Goal: Task Accomplishment & Management: Manage account settings

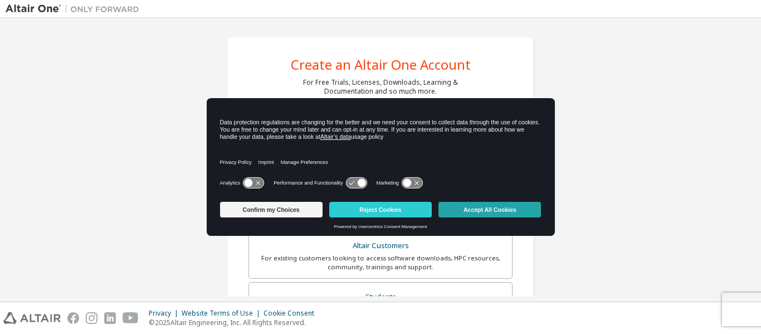
click at [446, 210] on button "Accept All Cookies" at bounding box center [489, 210] width 102 height 16
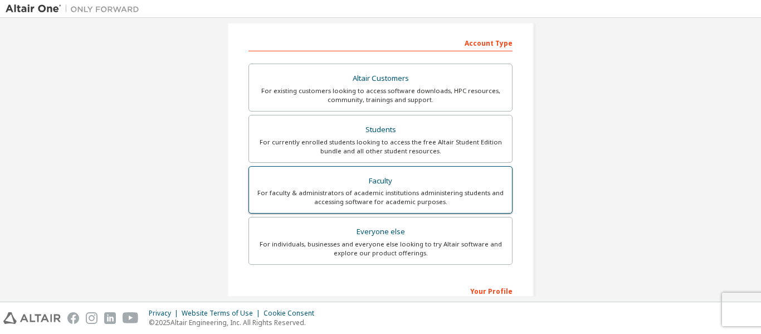
scroll to position [111, 0]
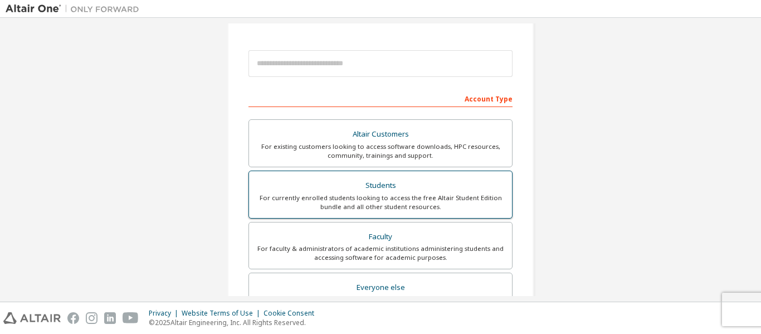
click at [438, 190] on div "Students" at bounding box center [381, 186] width 250 height 16
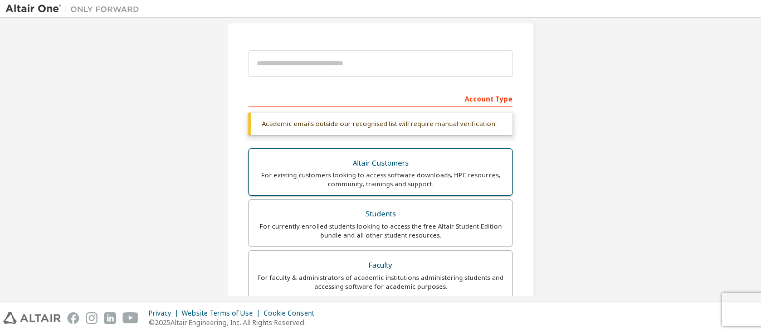
scroll to position [167, 0]
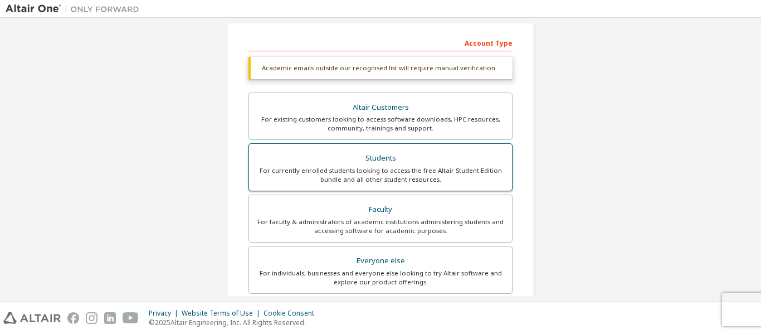
click at [466, 172] on div "For currently enrolled students looking to access the free Altair Student Editi…" at bounding box center [381, 175] width 250 height 18
click at [272, 172] on div "For currently enrolled students looking to access the free Altair Student Editi…" at bounding box center [381, 175] width 250 height 18
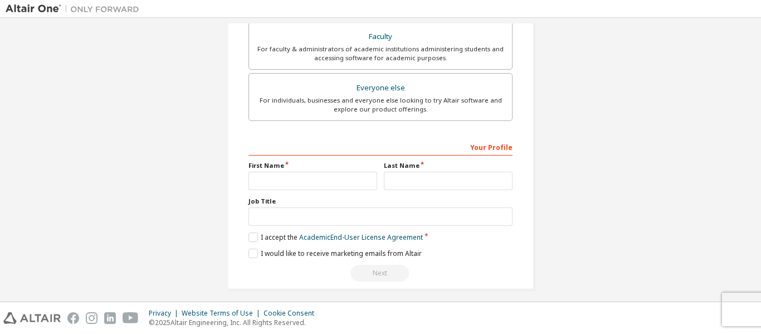
scroll to position [346, 0]
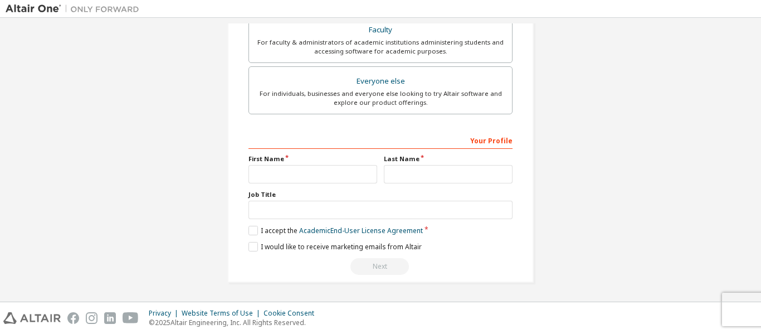
drag, startPoint x: 293, startPoint y: 157, endPoint x: 280, endPoint y: 168, distance: 17.8
click at [291, 157] on label "First Name" at bounding box center [312, 158] width 129 height 9
click at [278, 170] on input "text" at bounding box center [312, 174] width 129 height 18
type input "*****"
click at [412, 175] on input "text" at bounding box center [448, 174] width 129 height 18
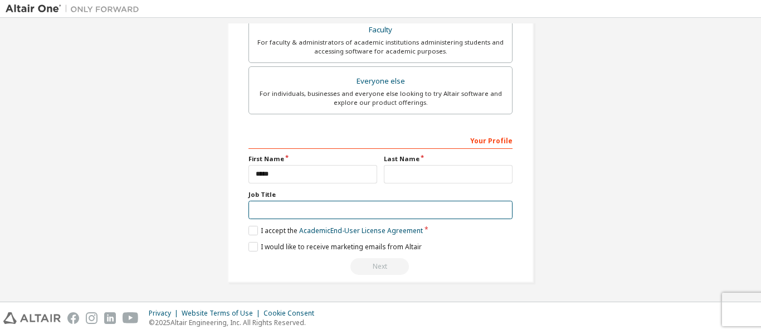
click at [422, 201] on input "text" at bounding box center [380, 210] width 264 height 18
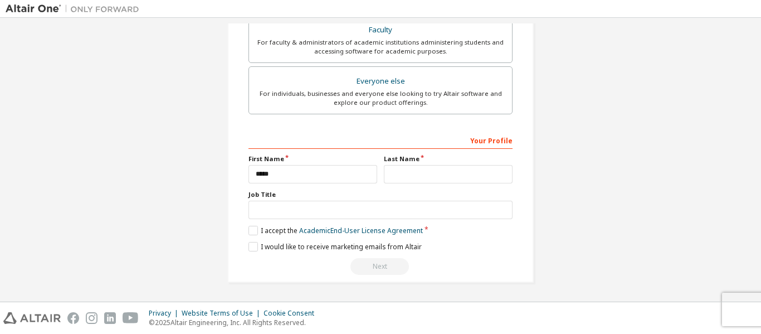
click at [444, 184] on div "Your Profile First Name ***** Last Name Job Title Please provide State/Province…" at bounding box center [380, 203] width 264 height 144
drag, startPoint x: 449, startPoint y: 176, endPoint x: 453, endPoint y: 183, distance: 7.7
click at [449, 176] on input "text" at bounding box center [448, 174] width 129 height 18
click at [426, 200] on div "Job Title" at bounding box center [380, 204] width 264 height 29
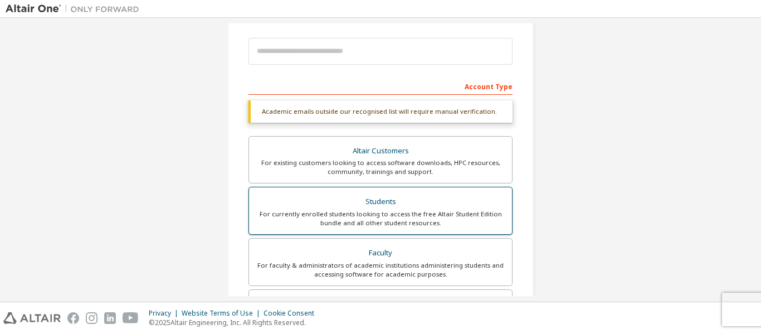
click at [374, 214] on div "For currently enrolled students looking to access the free Altair Student Editi…" at bounding box center [381, 218] width 250 height 18
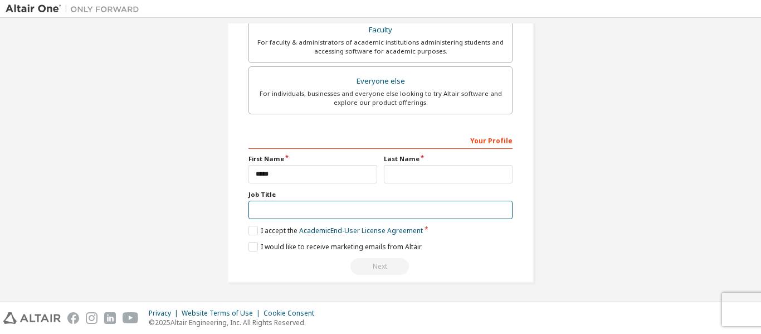
click at [289, 206] on input "text" at bounding box center [380, 210] width 264 height 18
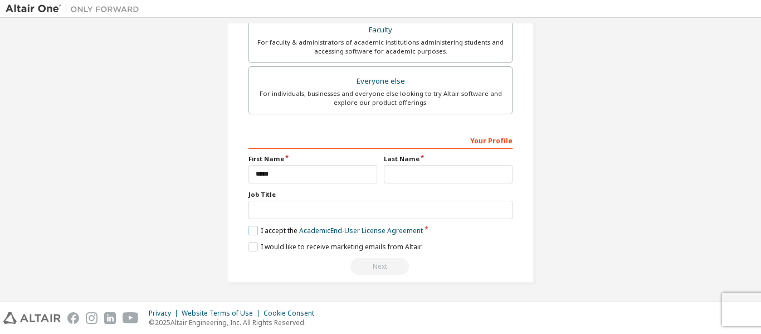
click at [251, 232] on label "I accept the Academic End-User License Agreement" at bounding box center [335, 230] width 174 height 9
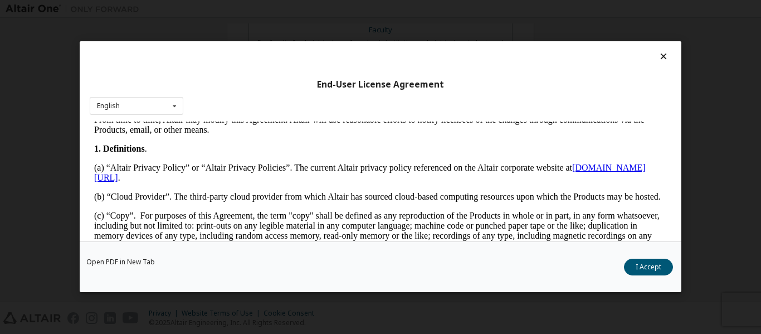
scroll to position [334, 0]
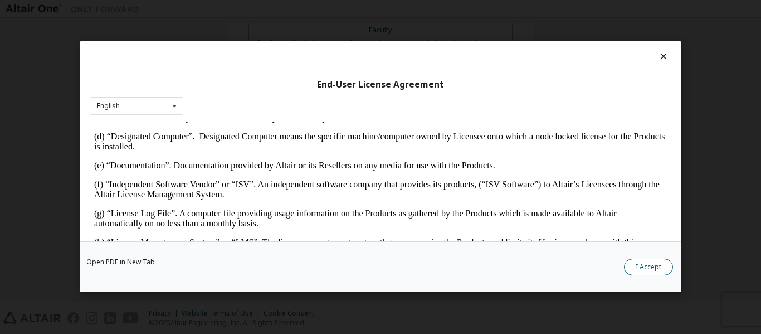
click at [657, 268] on button "I Accept" at bounding box center [648, 267] width 49 height 17
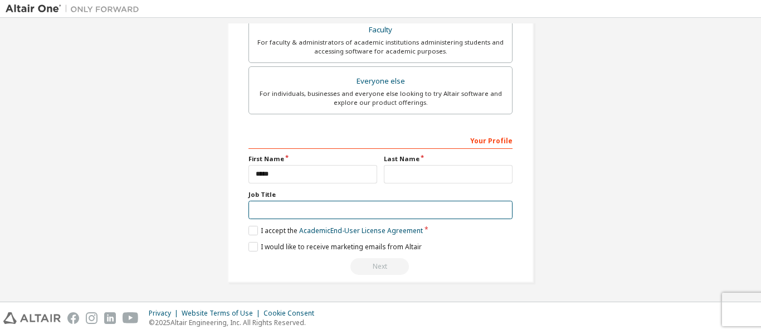
click at [308, 204] on input "text" at bounding box center [380, 210] width 264 height 18
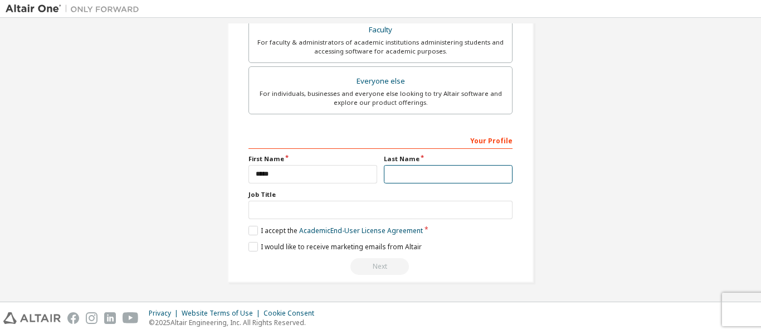
click at [426, 183] on input "text" at bounding box center [448, 174] width 129 height 18
type input "********"
click at [450, 197] on label "Job Title" at bounding box center [380, 194] width 264 height 9
click at [376, 267] on div "Next" at bounding box center [380, 266] width 264 height 17
click at [255, 248] on label "I would like to receive marketing emails from Altair" at bounding box center [334, 246] width 173 height 9
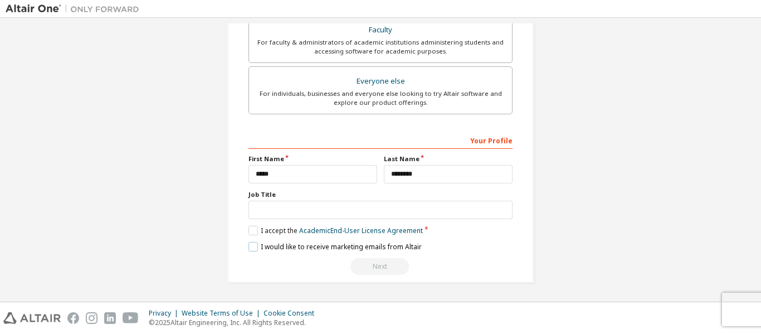
click at [255, 248] on label "I would like to receive marketing emails from Altair" at bounding box center [334, 246] width 173 height 9
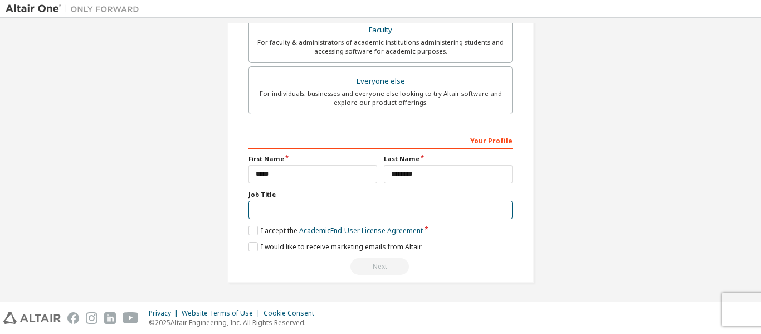
click at [289, 209] on input "text" at bounding box center [380, 210] width 264 height 18
type input "*"
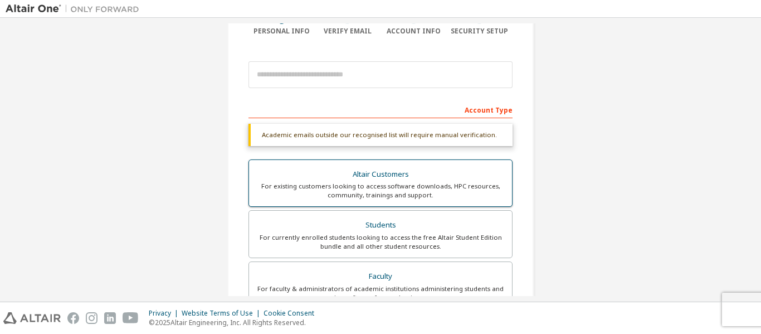
scroll to position [97, 0]
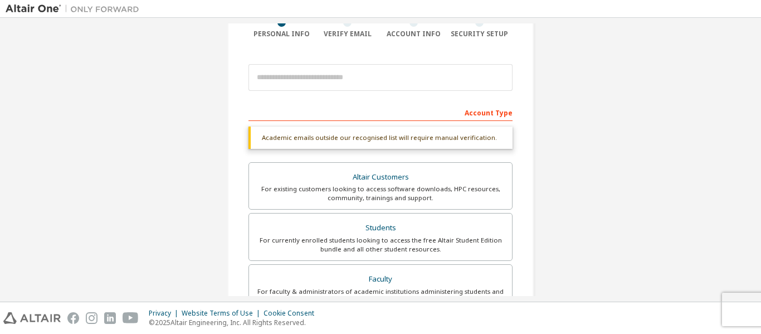
click at [289, 135] on div "Academic emails outside our recognised list will require manual verification." at bounding box center [380, 137] width 264 height 22
click at [289, 95] on div at bounding box center [380, 77] width 264 height 38
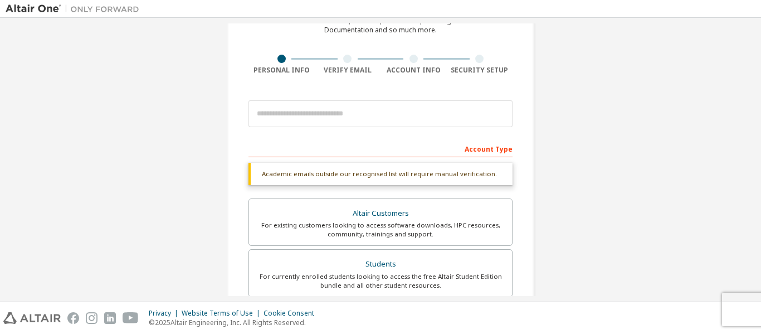
scroll to position [42, 0]
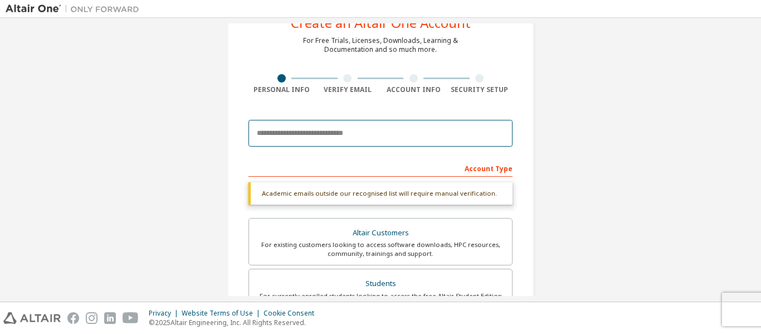
click at [349, 127] on input "email" at bounding box center [380, 133] width 264 height 27
click at [318, 127] on input "email" at bounding box center [380, 133] width 264 height 27
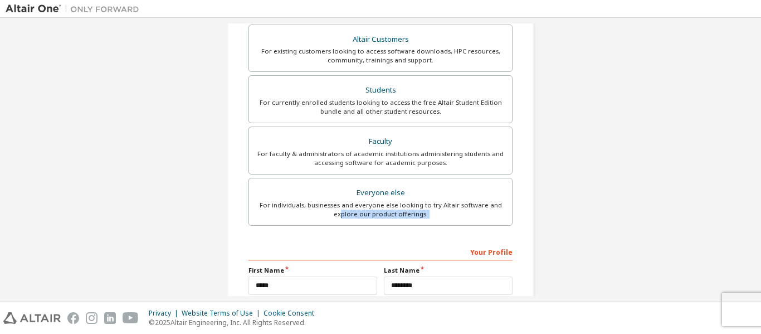
click at [341, 228] on div "Account Type Academic emails outside our recognised list will require manual ve…" at bounding box center [380, 175] width 264 height 421
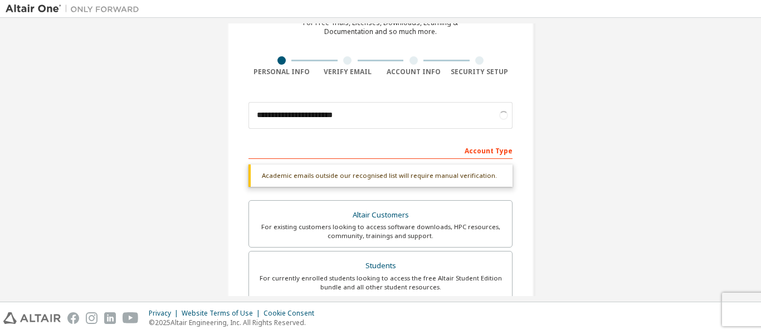
scroll to position [12, 0]
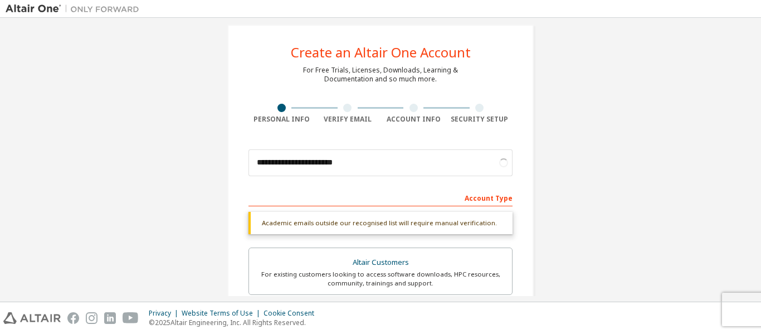
click at [329, 229] on div "Academic emails outside our recognised list will require manual verification." at bounding box center [380, 223] width 264 height 22
click at [329, 224] on div "Academic emails outside our recognised list will require manual verification." at bounding box center [380, 223] width 264 height 22
click at [326, 201] on div "Account Type" at bounding box center [380, 197] width 264 height 18
click at [326, 192] on div "Account Type" at bounding box center [380, 197] width 264 height 18
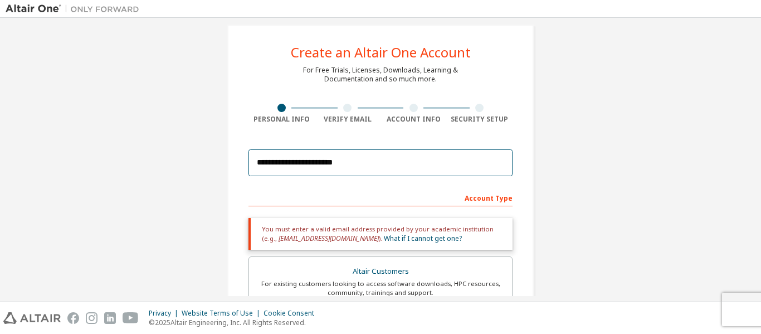
click at [332, 169] on input "**********" at bounding box center [380, 162] width 264 height 27
click at [331, 169] on input "**********" at bounding box center [380, 162] width 264 height 27
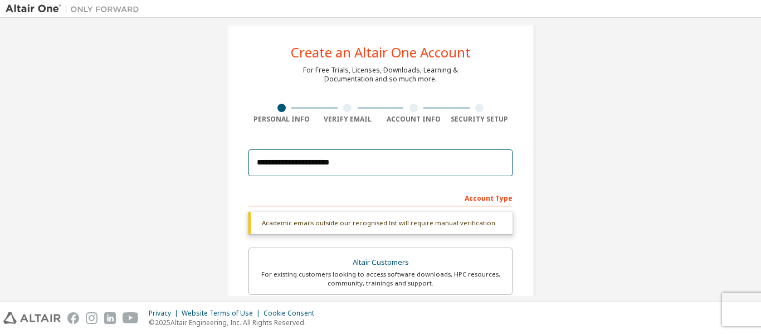
type input "**********"
click at [343, 169] on input "**********" at bounding box center [380, 162] width 264 height 27
click at [343, 168] on input "email" at bounding box center [380, 162] width 264 height 27
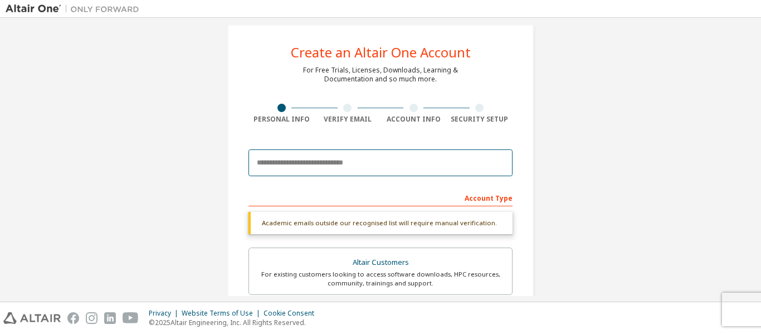
type input "**********"
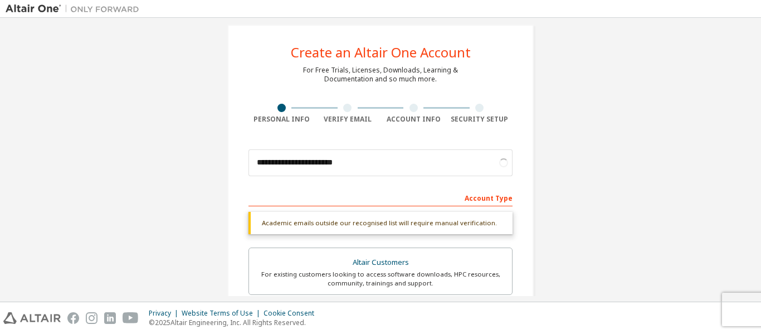
click at [314, 198] on div "Account Type" at bounding box center [380, 197] width 264 height 18
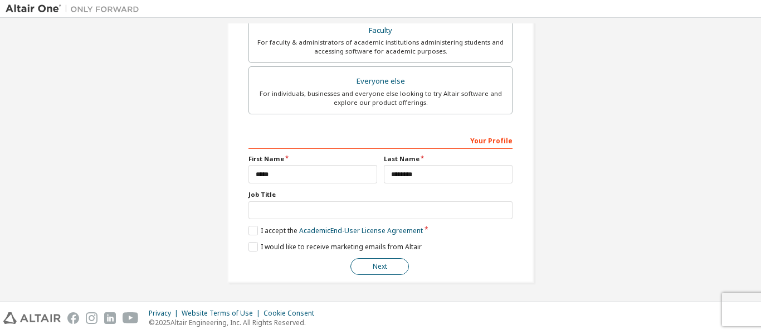
scroll to position [317, 0]
click at [394, 271] on button "Next" at bounding box center [379, 266] width 58 height 17
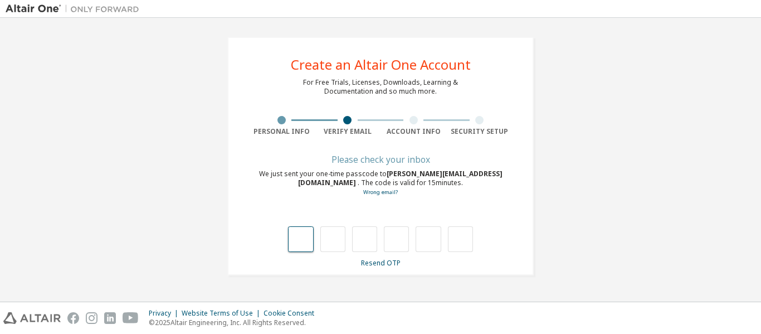
scroll to position [0, 0]
type input "*"
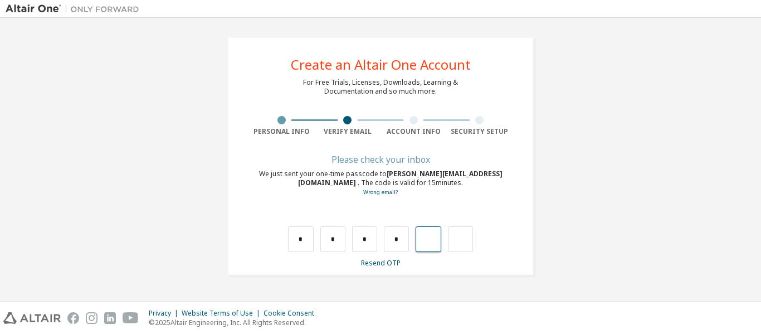
type input "*"
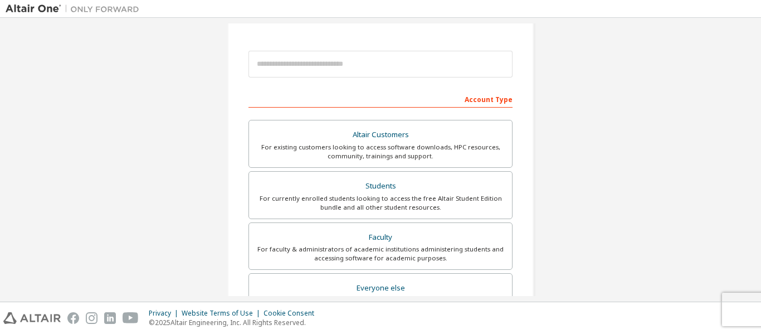
scroll to position [111, 0]
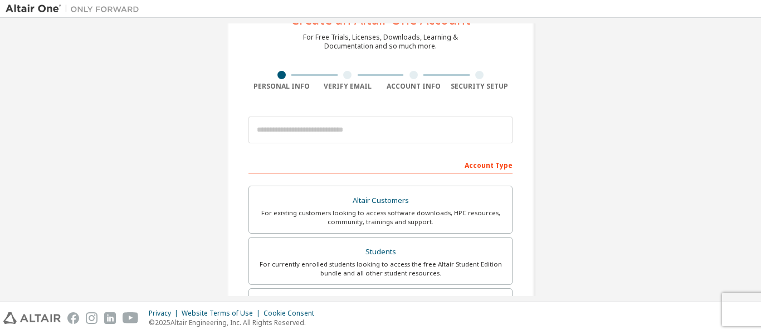
scroll to position [56, 0]
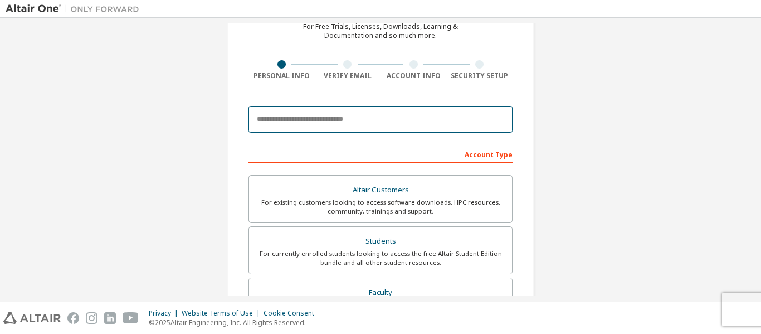
click at [346, 107] on input "email" at bounding box center [380, 119] width 264 height 27
type input "**********"
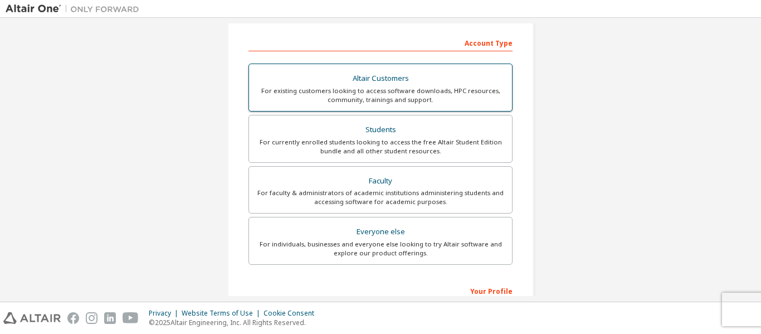
click at [369, 136] on div "Students" at bounding box center [381, 130] width 250 height 16
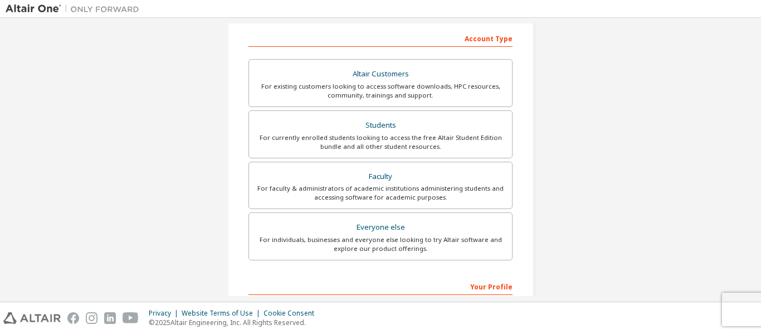
scroll to position [353, 0]
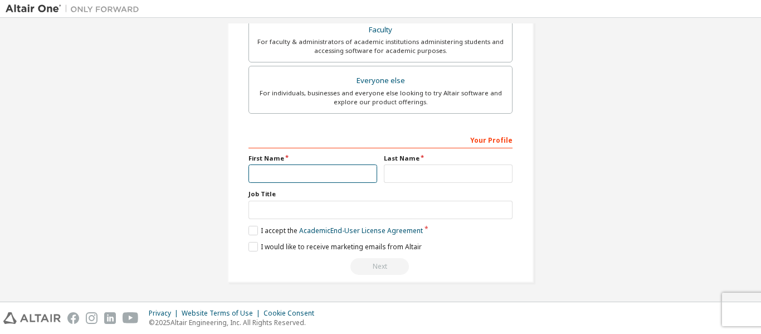
click at [297, 175] on input "text" at bounding box center [312, 173] width 129 height 18
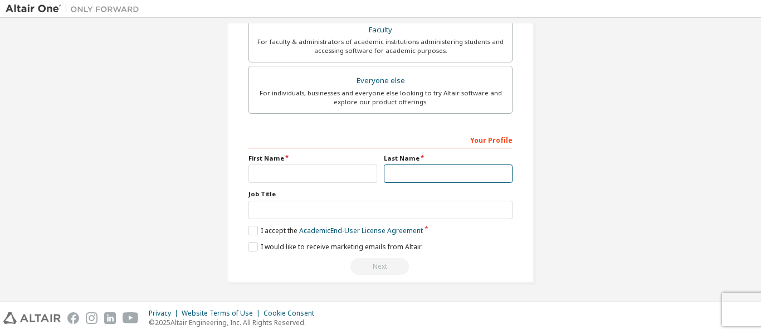
click at [438, 171] on input "text" at bounding box center [448, 173] width 129 height 18
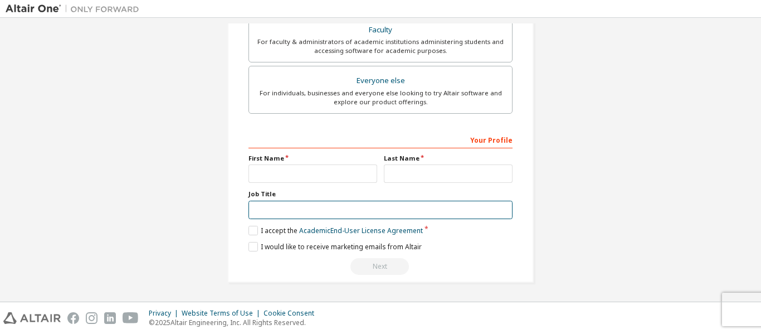
click at [428, 206] on input "text" at bounding box center [380, 210] width 264 height 18
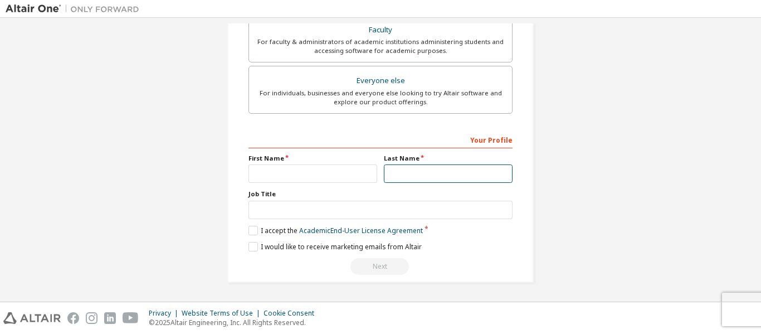
click at [443, 177] on input "text" at bounding box center [448, 173] width 129 height 18
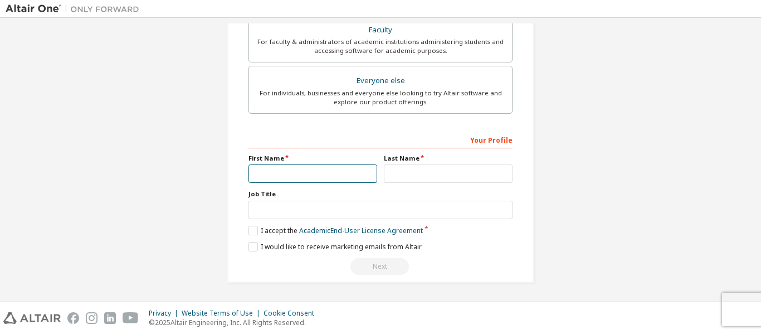
click at [255, 173] on input "text" at bounding box center [312, 173] width 129 height 18
type input "*****"
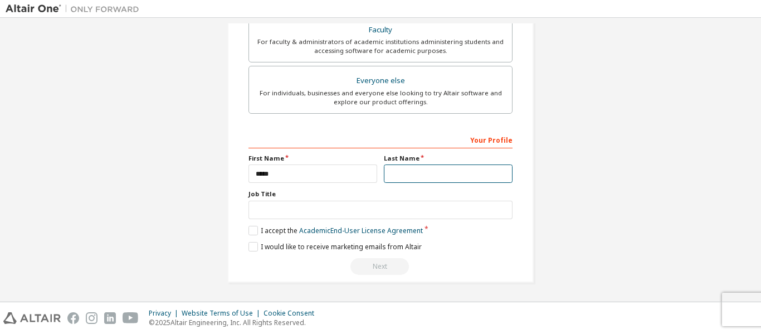
click at [442, 172] on input "text" at bounding box center [448, 173] width 129 height 18
type input "********"
click at [253, 231] on label "I accept the Academic End-User License Agreement" at bounding box center [335, 230] width 174 height 9
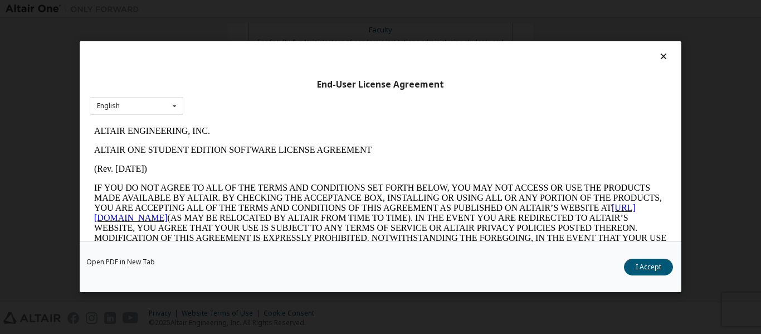
scroll to position [0, 0]
click at [647, 263] on button "I Accept" at bounding box center [648, 267] width 49 height 17
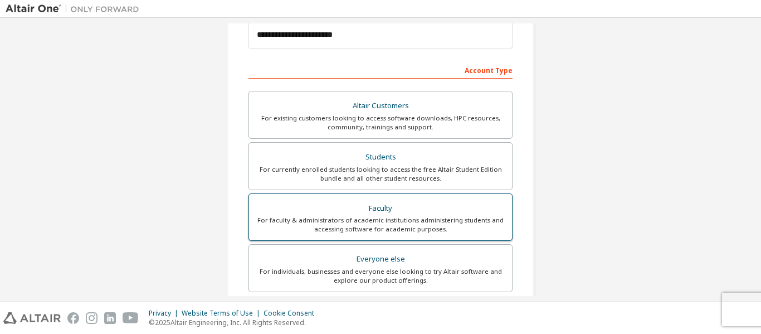
scroll to position [19, 0]
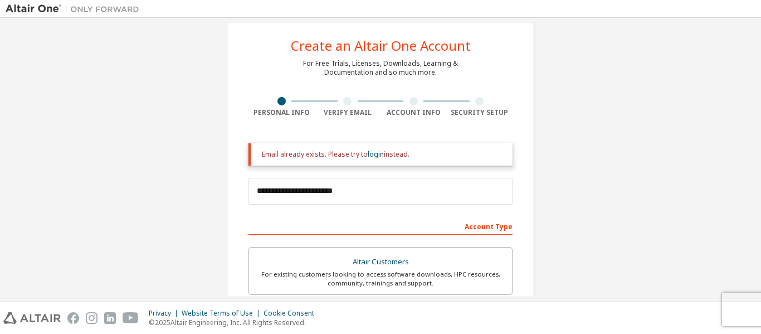
click at [373, 164] on div "Email already exists. Please try to login instead." at bounding box center [380, 154] width 264 height 22
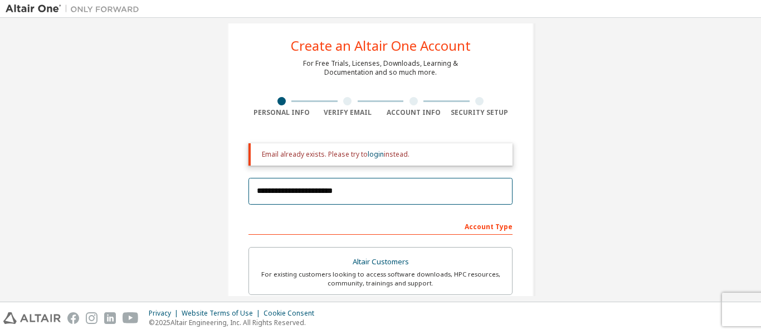
click at [369, 200] on input "**********" at bounding box center [380, 191] width 264 height 27
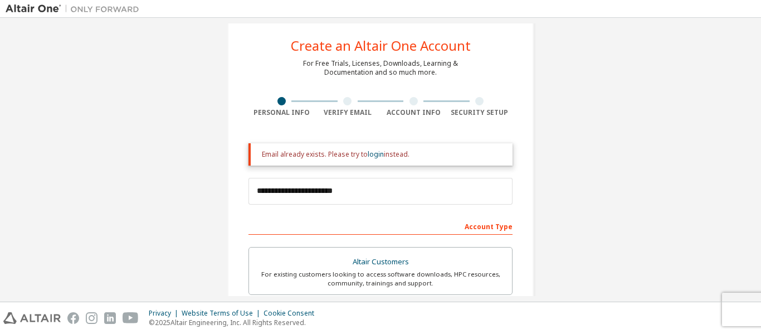
click at [345, 103] on div at bounding box center [347, 101] width 8 height 8
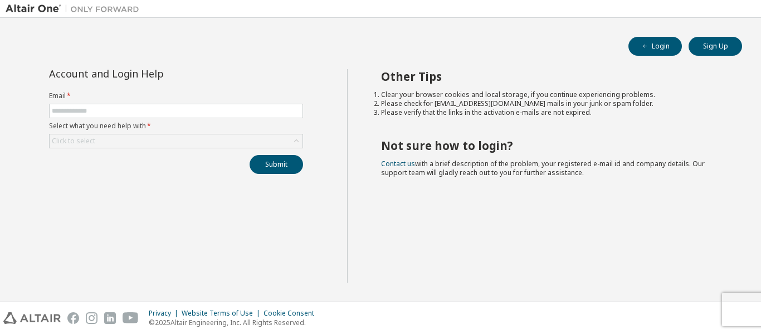
click at [212, 123] on label "Select what you need help with *" at bounding box center [176, 125] width 254 height 9
click at [212, 118] on form "Email * Select what you need help with * Click to select" at bounding box center [176, 119] width 254 height 57
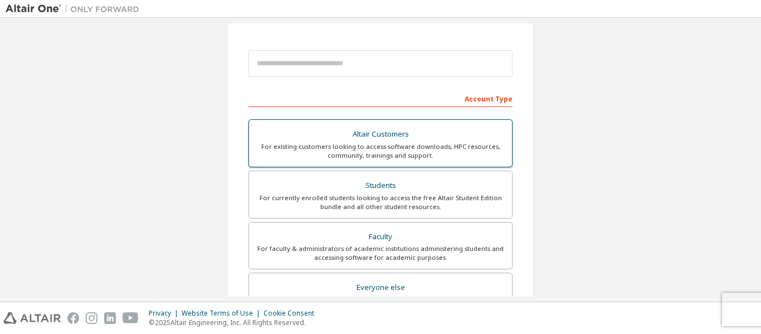
scroll to position [56, 0]
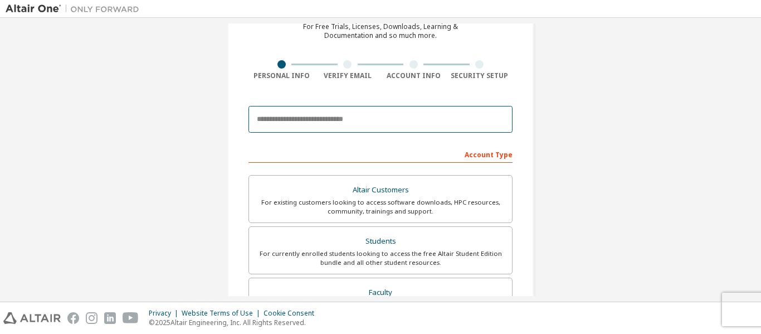
click at [333, 122] on input "email" at bounding box center [380, 119] width 264 height 27
type input "**********"
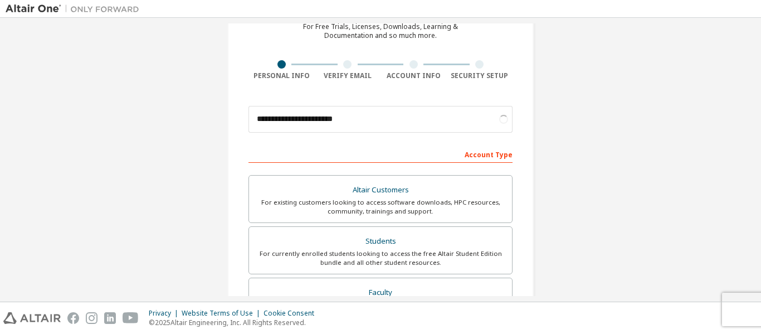
click at [338, 150] on div "Account Type" at bounding box center [380, 154] width 264 height 18
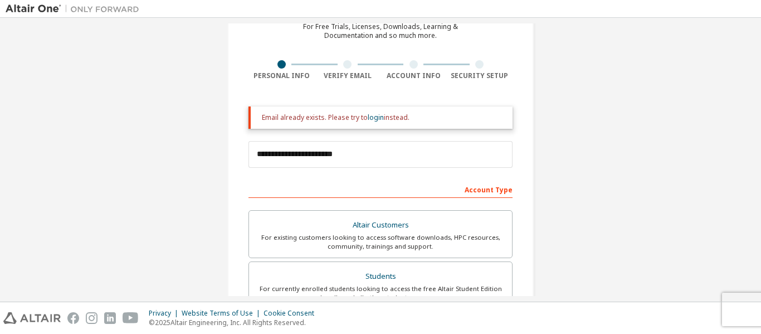
click at [341, 123] on div "Email already exists. Please try to login instead." at bounding box center [380, 117] width 264 height 22
click at [373, 120] on link "login" at bounding box center [376, 117] width 16 height 9
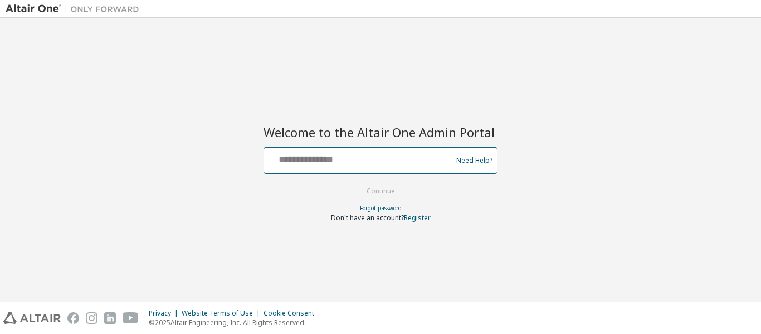
click at [360, 159] on input "text" at bounding box center [359, 158] width 182 height 16
type input "**********"
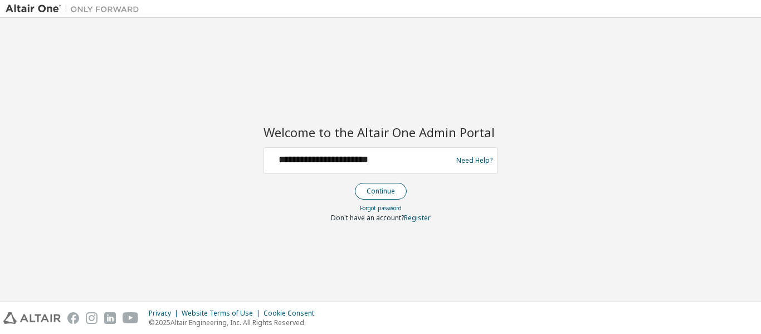
click at [384, 192] on button "Continue" at bounding box center [381, 191] width 52 height 17
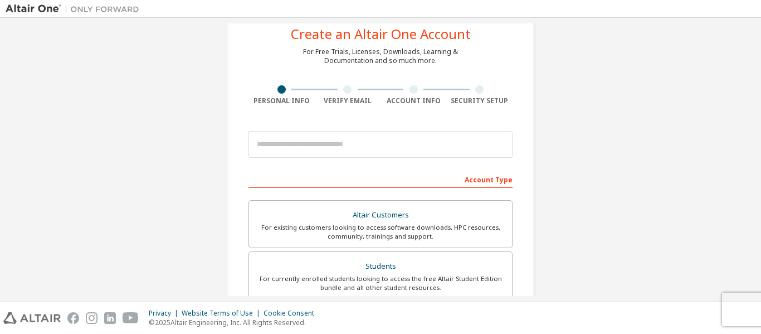
scroll to position [56, 0]
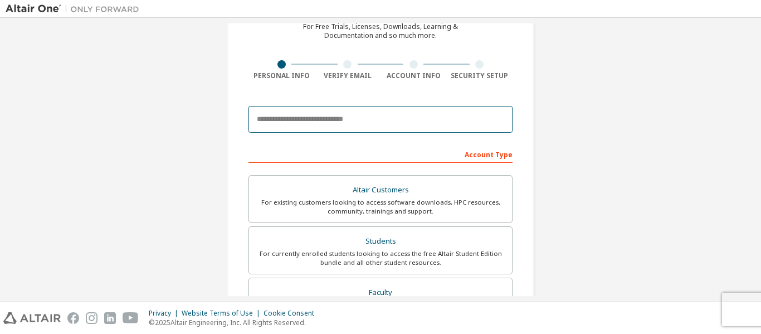
click at [382, 115] on input "email" at bounding box center [380, 119] width 264 height 27
type input "**********"
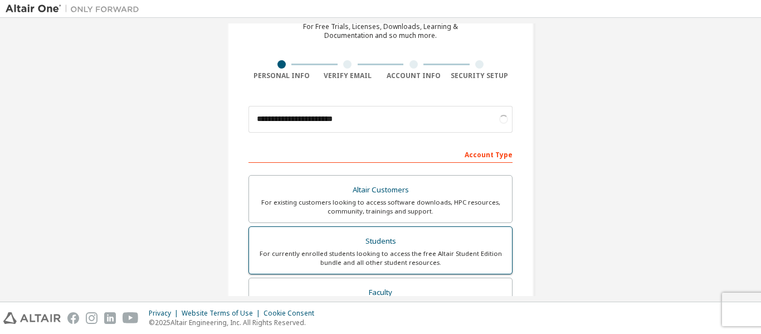
click at [350, 232] on label "Students For currently enrolled students looking to access the free Altair Stud…" at bounding box center [380, 250] width 264 height 48
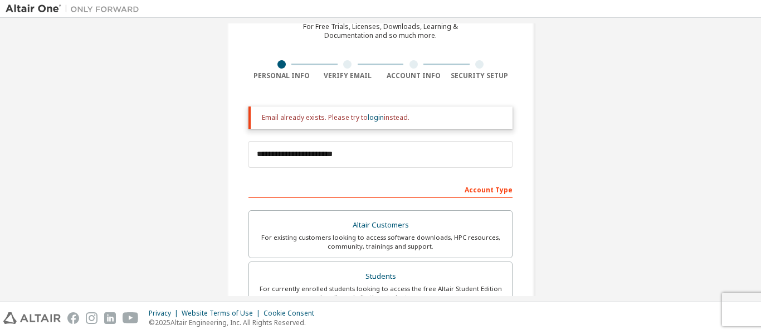
click at [346, 70] on div "Verify Email" at bounding box center [348, 70] width 66 height 20
click at [321, 63] on div at bounding box center [348, 64] width 66 height 8
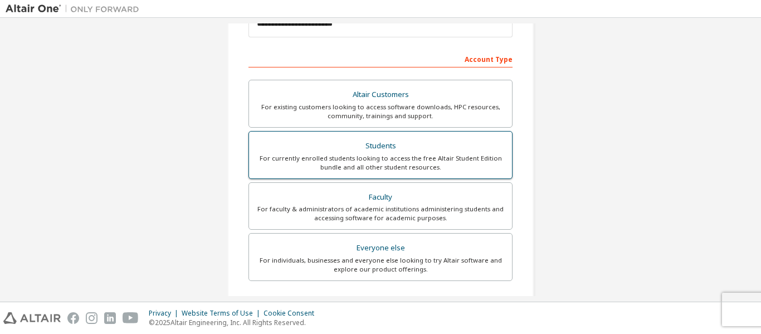
scroll to position [353, 0]
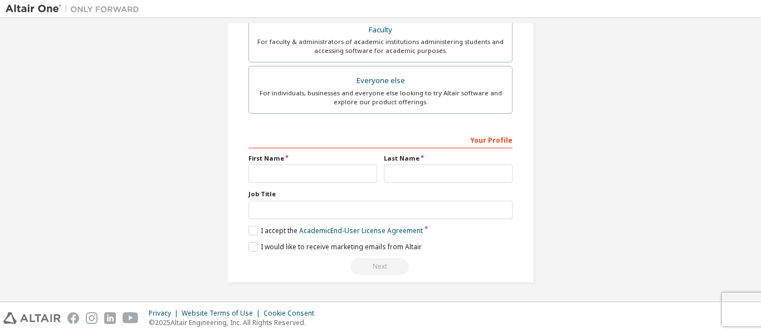
click at [275, 184] on div "Your Profile First Name Last Name Job Title Please provide State/Province to he…" at bounding box center [380, 202] width 264 height 144
drag, startPoint x: 280, startPoint y: 179, endPoint x: 282, endPoint y: 190, distance: 10.8
click at [280, 179] on input "text" at bounding box center [312, 173] width 129 height 18
click at [392, 165] on input "text" at bounding box center [448, 173] width 129 height 18
click at [327, 175] on input "text" at bounding box center [312, 173] width 129 height 18
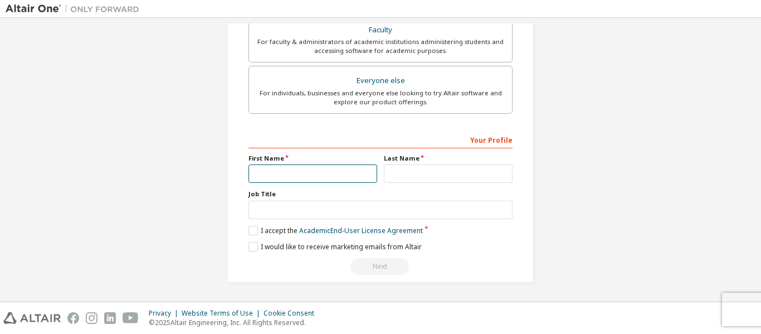
type input "*****"
click at [329, 199] on div "Job Title" at bounding box center [380, 203] width 264 height 29
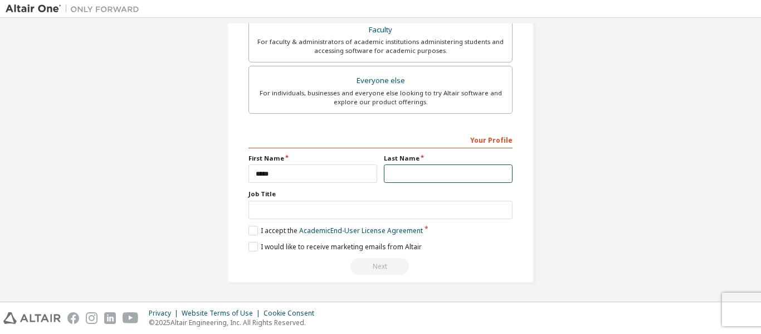
click at [407, 173] on input "text" at bounding box center [448, 173] width 129 height 18
type input "********"
click at [248, 232] on label "I accept the Academic End-User License Agreement" at bounding box center [335, 230] width 174 height 9
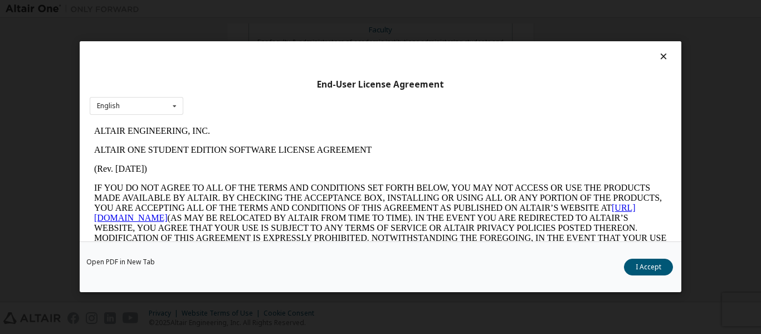
scroll to position [0, 0]
click at [647, 270] on button "I Accept" at bounding box center [648, 267] width 49 height 17
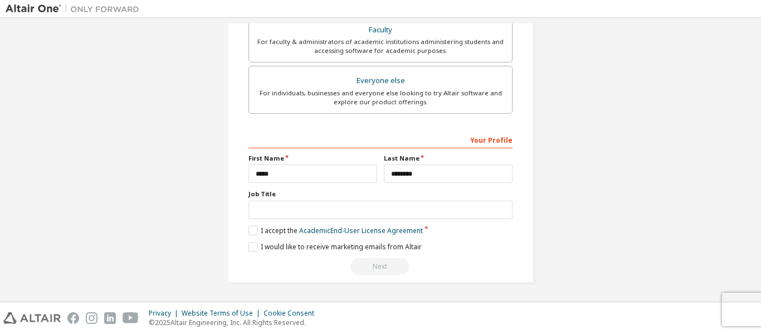
click at [380, 266] on div "Next" at bounding box center [380, 266] width 264 height 17
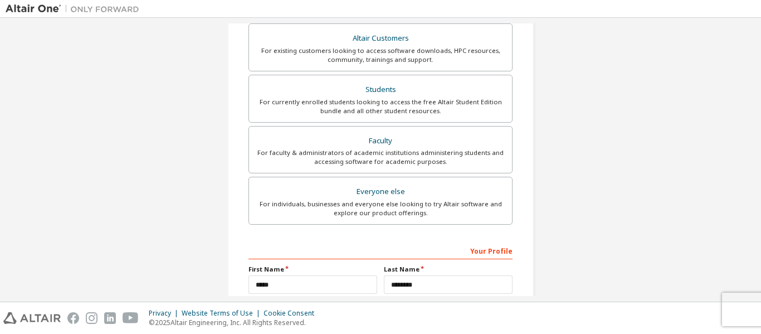
scroll to position [19, 0]
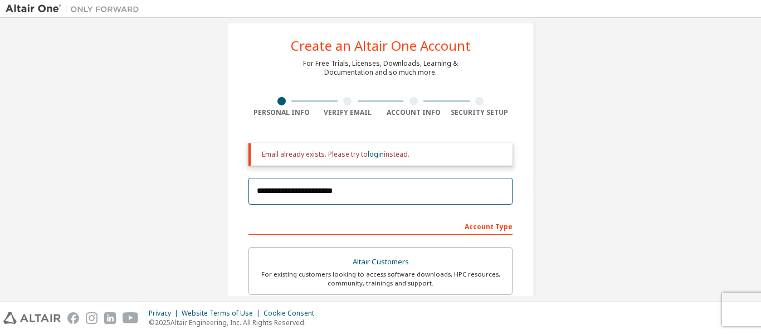
click at [293, 192] on input "**********" at bounding box center [380, 191] width 264 height 27
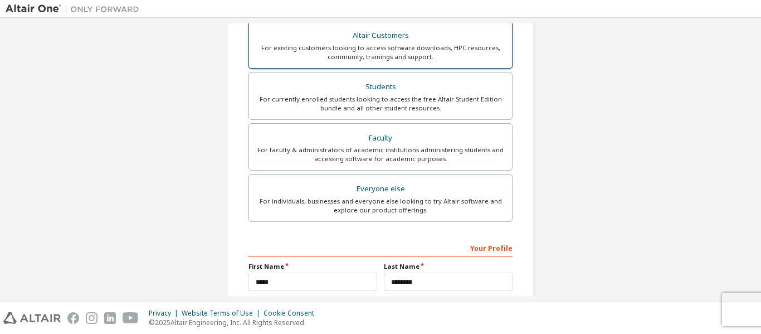
scroll to position [0, 0]
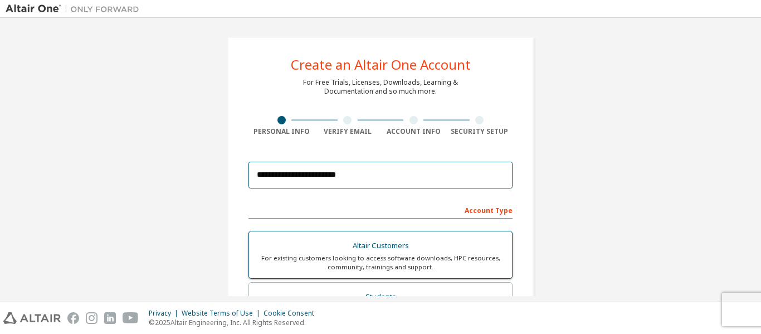
type input "**********"
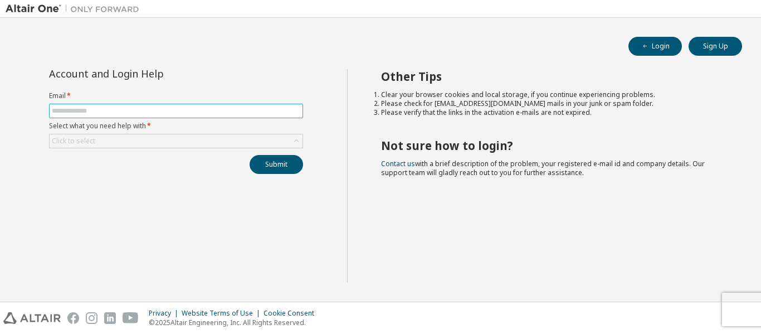
drag, startPoint x: 181, startPoint y: 102, endPoint x: 183, endPoint y: 113, distance: 10.2
click at [181, 105] on form "Email * Select what you need help with * Click to select" at bounding box center [176, 119] width 254 height 57
click at [183, 113] on input "text" at bounding box center [176, 110] width 248 height 9
type input "**********"
drag, startPoint x: 180, startPoint y: 115, endPoint x: 162, endPoint y: 141, distance: 31.5
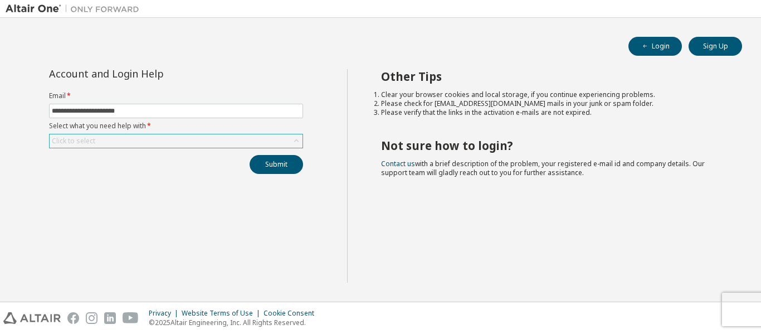
click at [162, 141] on div "Click to select" at bounding box center [176, 140] width 253 height 13
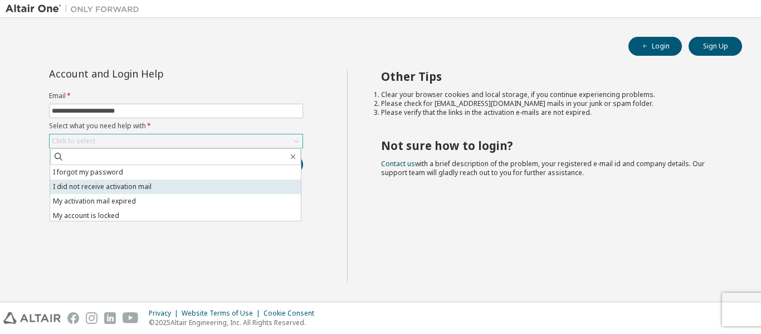
scroll to position [31, 0]
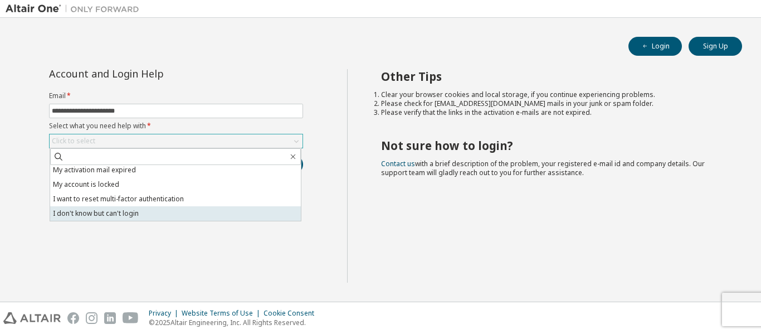
click at [199, 211] on li "I don't know but can't login" at bounding box center [175, 213] width 251 height 14
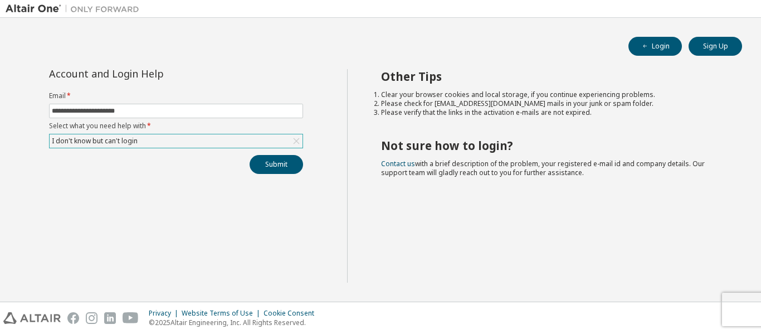
click at [199, 211] on div "**********" at bounding box center [176, 175] width 341 height 213
click at [282, 168] on button "Submit" at bounding box center [276, 164] width 53 height 19
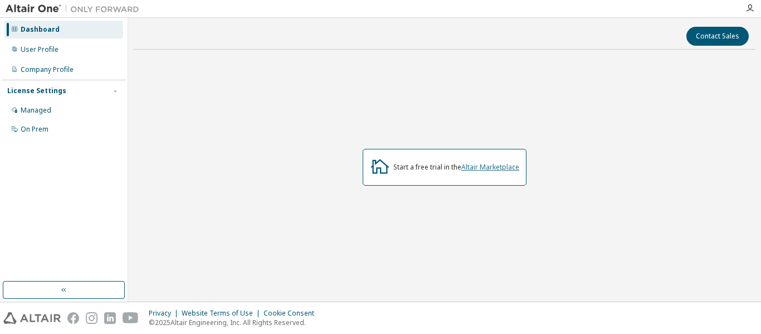
click at [467, 169] on link "Altair Marketplace" at bounding box center [490, 166] width 58 height 9
click at [75, 28] on div "Dashboard" at bounding box center [63, 30] width 119 height 18
click at [94, 107] on div "Managed" at bounding box center [63, 110] width 119 height 18
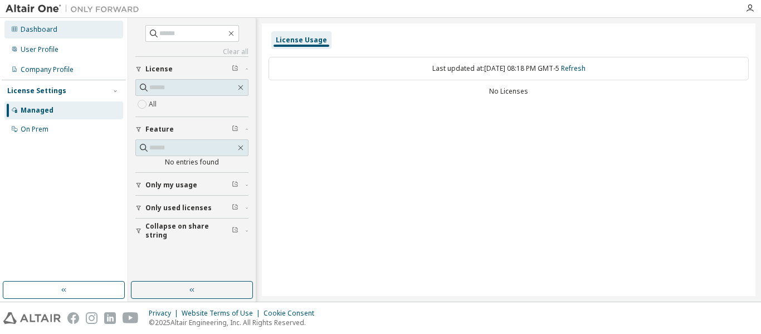
click at [63, 34] on div "Dashboard" at bounding box center [63, 30] width 119 height 18
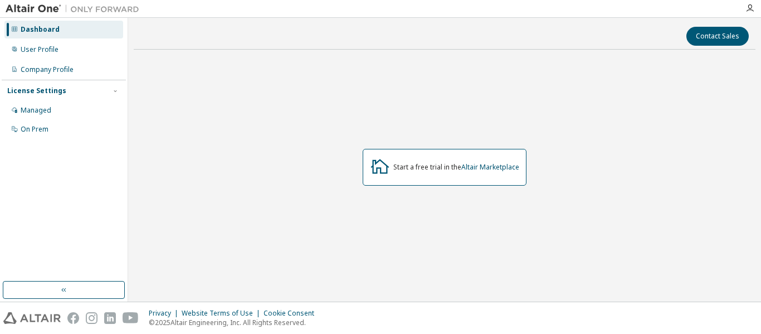
drag, startPoint x: 451, startPoint y: 169, endPoint x: 468, endPoint y: 173, distance: 17.6
click at [450, 170] on div "Start a free trial in the Altair Marketplace" at bounding box center [456, 167] width 126 height 9
click at [484, 163] on link "Altair Marketplace" at bounding box center [490, 166] width 58 height 9
